Goal: Information Seeking & Learning: Learn about a topic

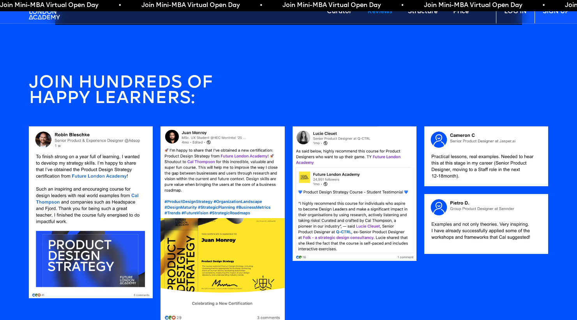
scroll to position [663, 0]
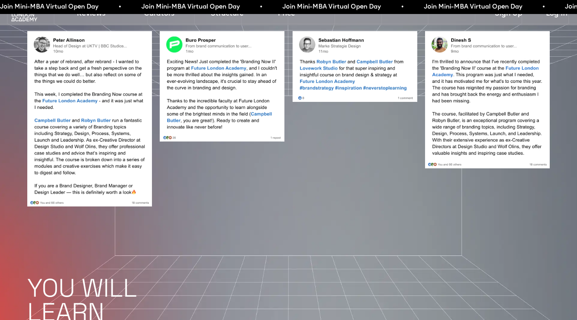
scroll to position [775, 0]
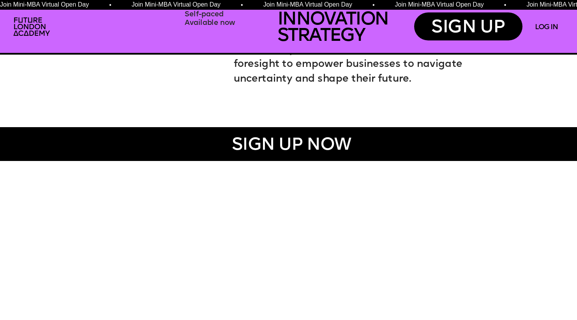
scroll to position [1843, 0]
